Goal: Check status: Check status

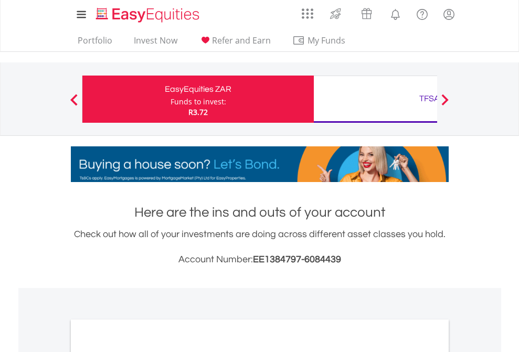
click at [171, 99] on div "Funds to invest:" at bounding box center [199, 102] width 56 height 11
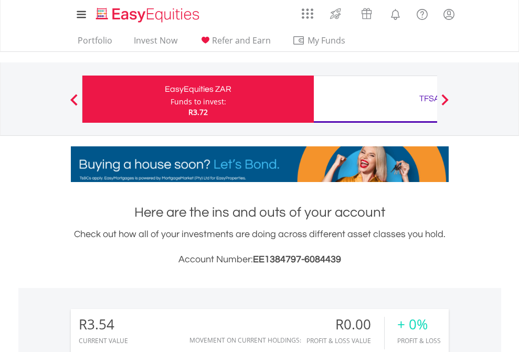
scroll to position [101, 165]
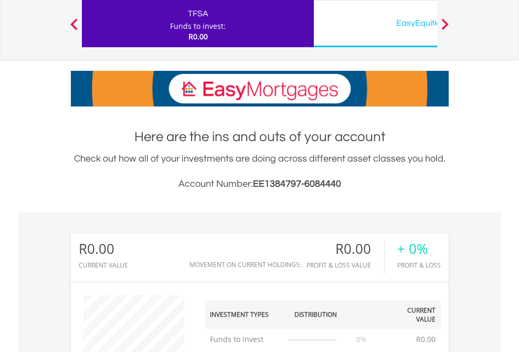
click at [376, 24] on div "EasyEquities USD" at bounding box center [429, 23] width 219 height 15
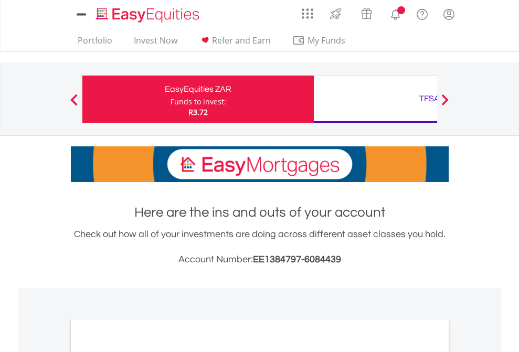
scroll to position [631, 0]
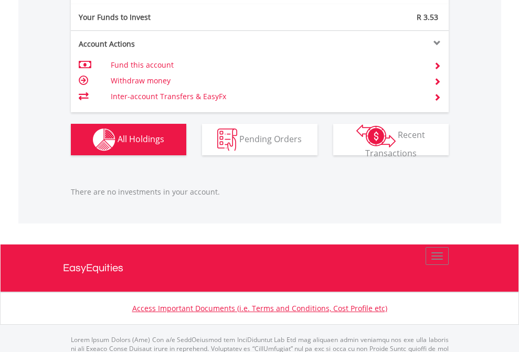
scroll to position [1044, 0]
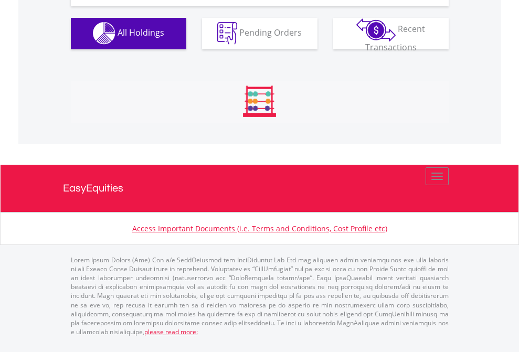
scroll to position [1040, 0]
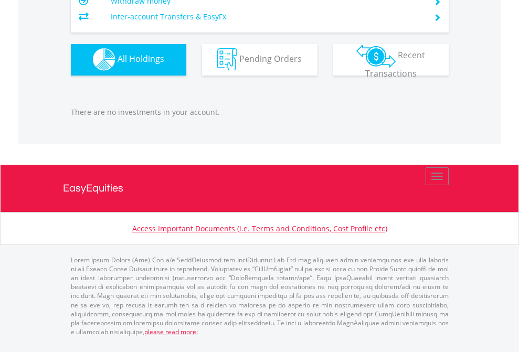
scroll to position [1040, 0]
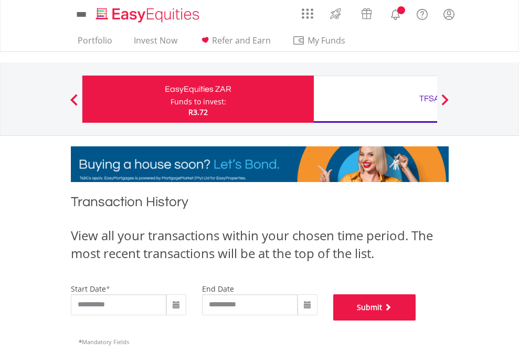
click at [416, 321] on button "Submit" at bounding box center [374, 308] width 83 height 26
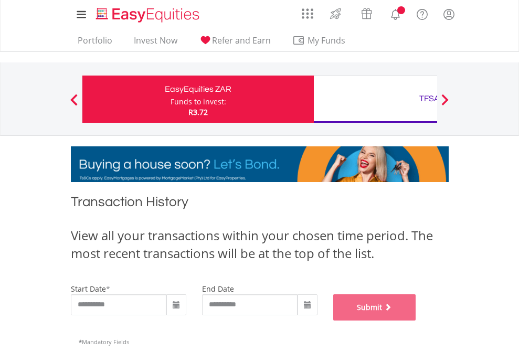
scroll to position [426, 0]
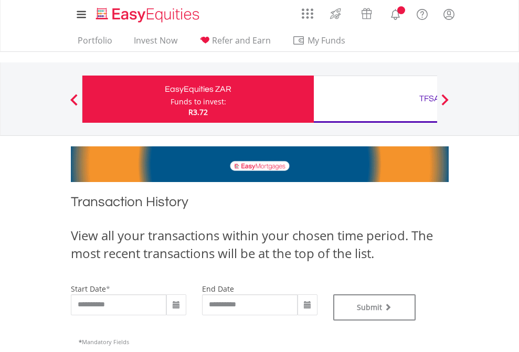
click at [376, 99] on div "TFSA" at bounding box center [429, 98] width 219 height 15
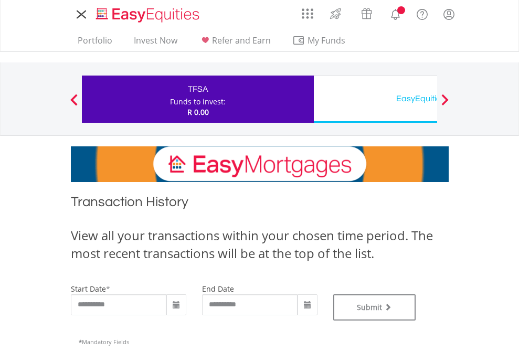
type input "**********"
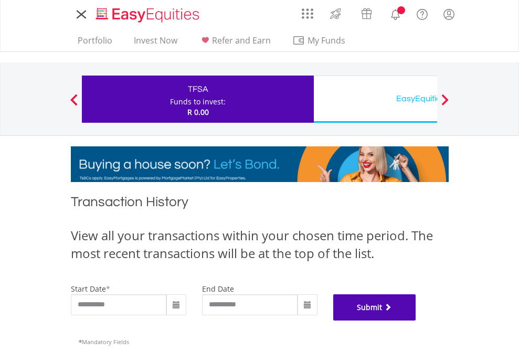
click at [416, 321] on button "Submit" at bounding box center [374, 308] width 83 height 26
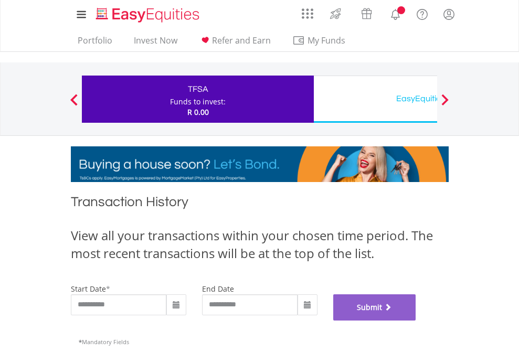
scroll to position [426, 0]
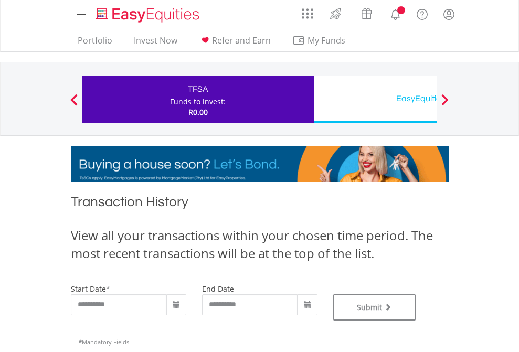
click at [376, 99] on div "EasyEquities USD" at bounding box center [429, 98] width 219 height 15
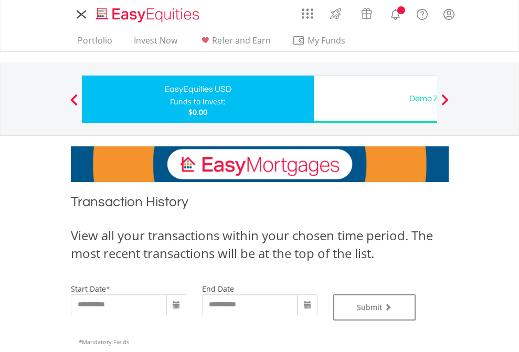
type input "**********"
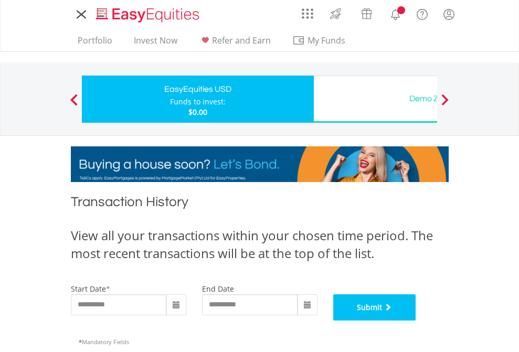
click at [416, 321] on button "Submit" at bounding box center [374, 308] width 83 height 26
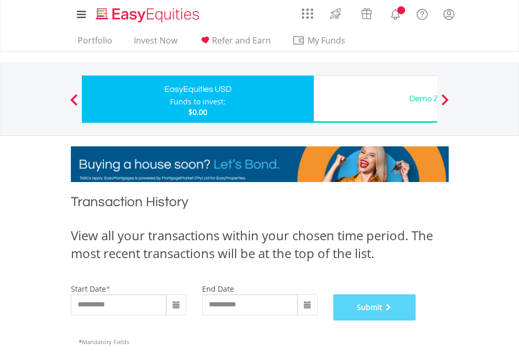
scroll to position [426, 0]
